Goal: Find specific page/section: Find specific page/section

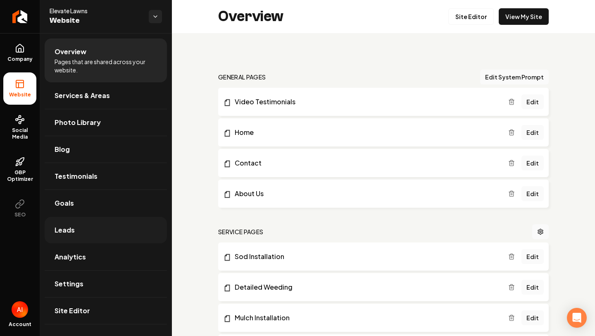
click at [125, 229] on link "Leads" at bounding box center [106, 230] width 122 height 26
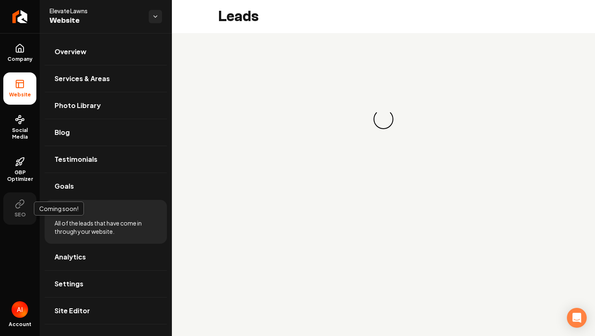
click at [27, 212] on span "SEO" at bounding box center [20, 214] width 18 height 7
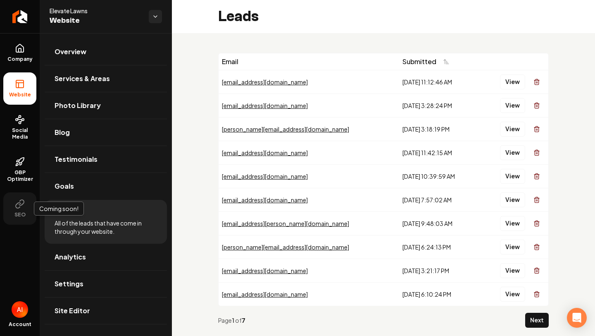
click at [11, 213] on span "SEO" at bounding box center [20, 214] width 18 height 7
click at [25, 182] on link "GBP Optimizer" at bounding box center [19, 169] width 33 height 39
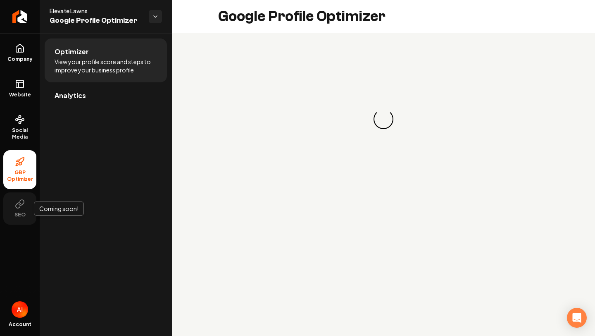
click at [31, 224] on button "SEO" at bounding box center [19, 208] width 33 height 32
click at [20, 95] on span "Website" at bounding box center [20, 94] width 29 height 7
